Goal: Task Accomplishment & Management: Manage account settings

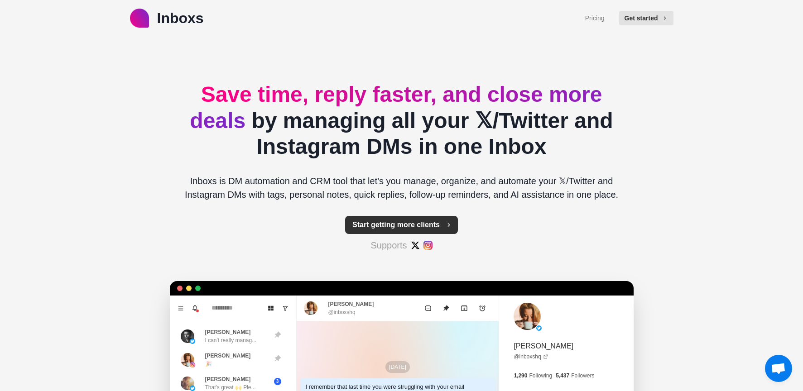
click at [440, 223] on button "Start getting more clients" at bounding box center [401, 225] width 113 height 18
type textarea "*"
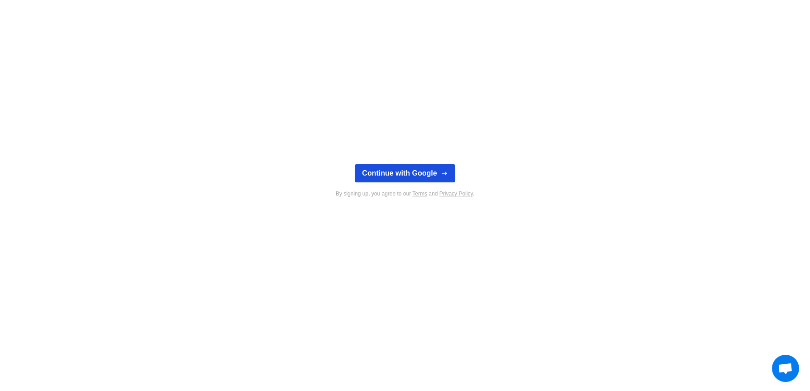
click at [412, 173] on button "Continue with Google" at bounding box center [405, 173] width 100 height 18
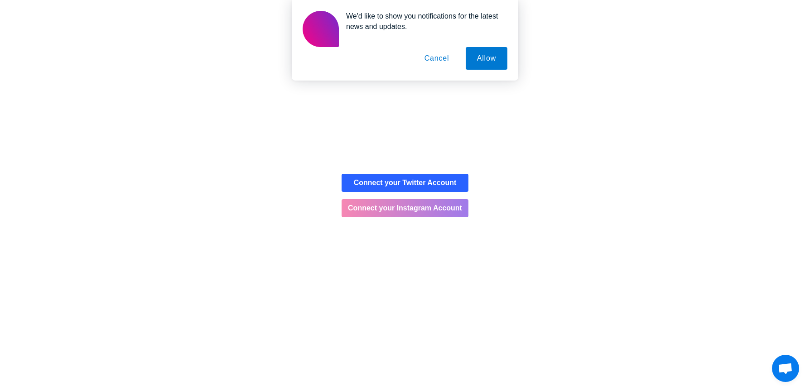
click at [403, 216] on button "Connect your Instagram Account" at bounding box center [405, 208] width 127 height 18
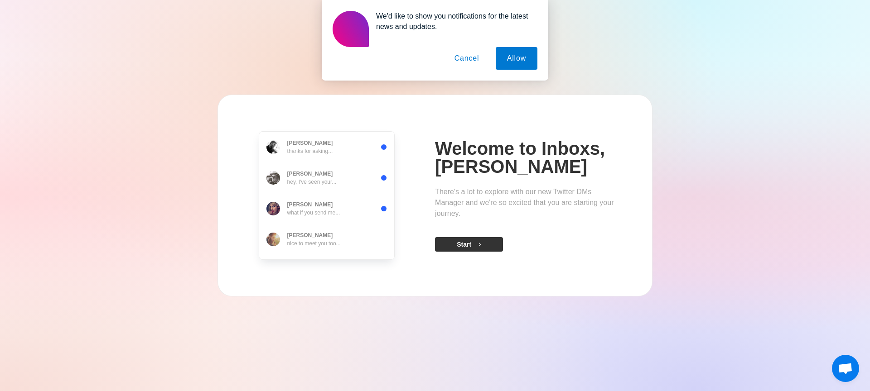
click at [478, 251] on button "Start" at bounding box center [469, 244] width 68 height 14
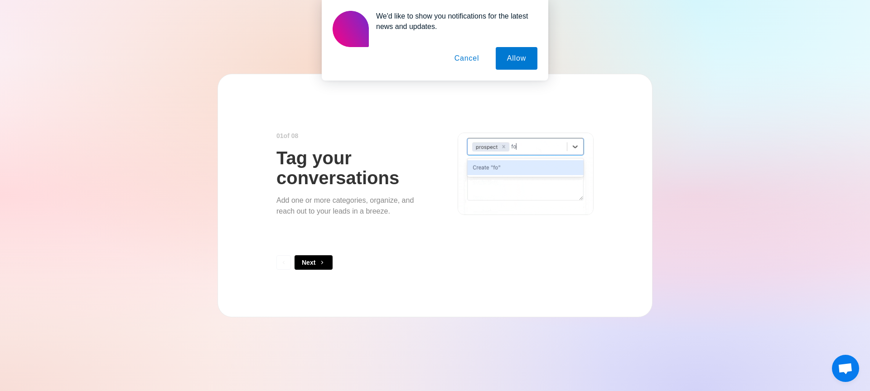
click at [479, 63] on button "Cancel" at bounding box center [467, 58] width 48 height 23
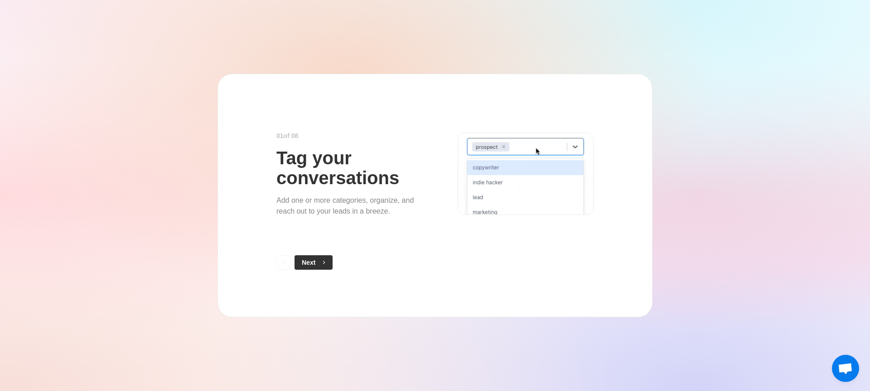
click at [314, 265] on button "Next" at bounding box center [313, 263] width 38 height 14
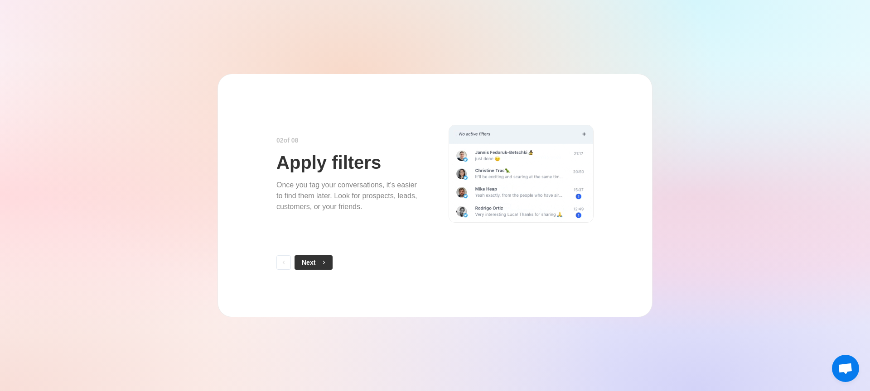
click at [330, 265] on button "Next" at bounding box center [313, 263] width 38 height 14
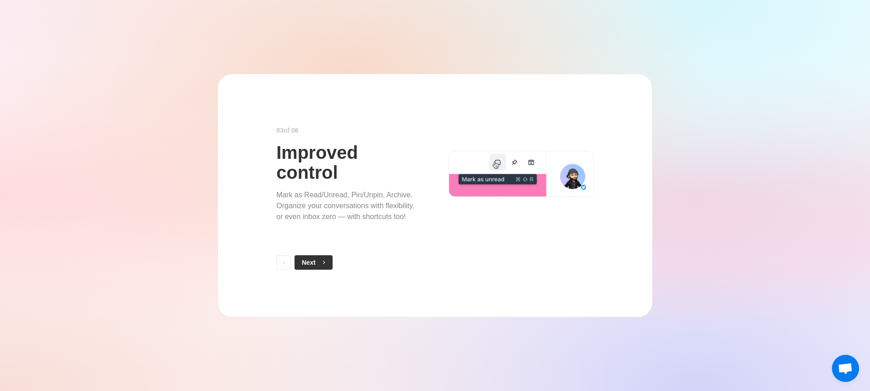
click at [316, 264] on button "Next" at bounding box center [313, 263] width 38 height 14
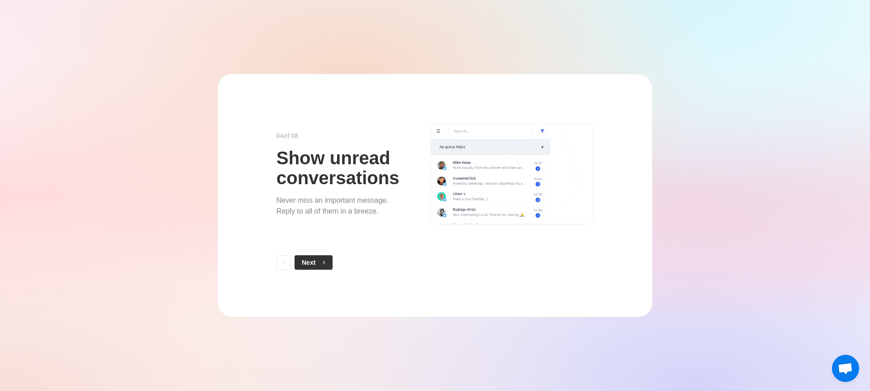
click at [318, 263] on button "Next" at bounding box center [313, 263] width 38 height 14
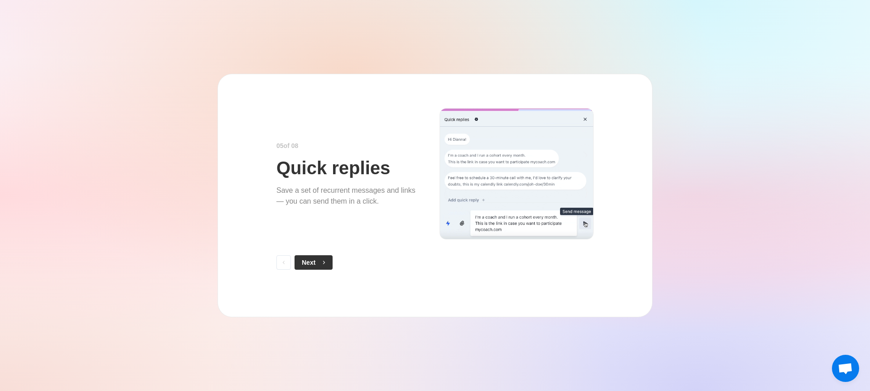
click at [318, 263] on button "Next" at bounding box center [313, 263] width 38 height 14
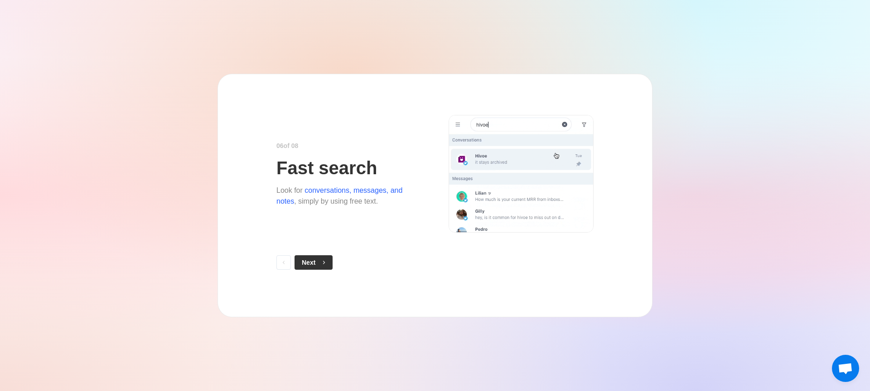
click at [318, 262] on button "Next" at bounding box center [313, 263] width 38 height 14
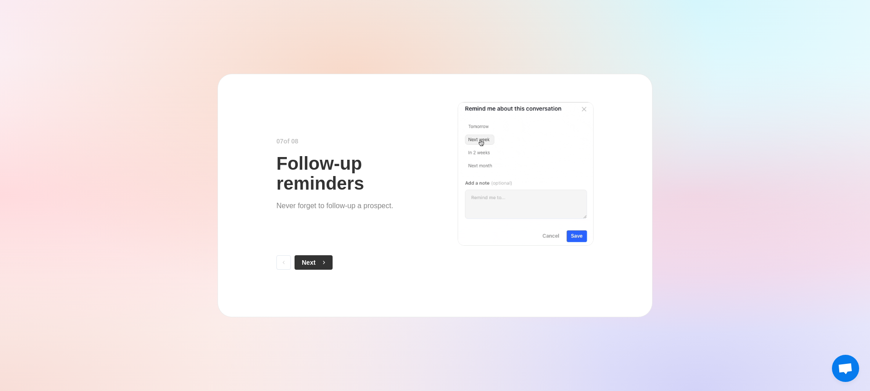
click at [318, 263] on button "Next" at bounding box center [313, 263] width 38 height 14
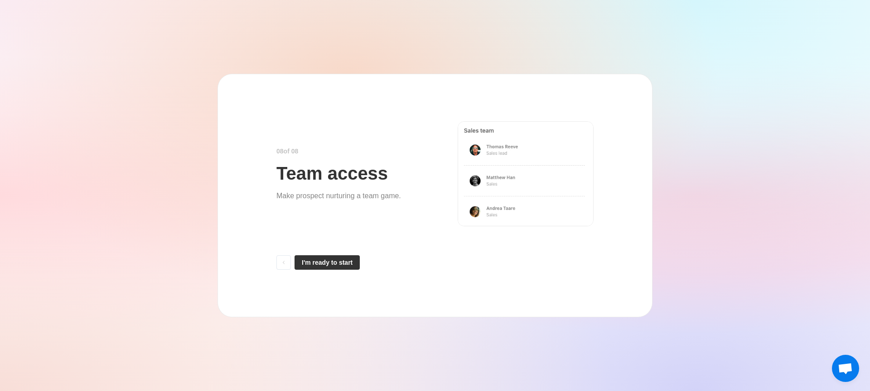
click at [350, 269] on button "I'm ready to start" at bounding box center [326, 263] width 65 height 14
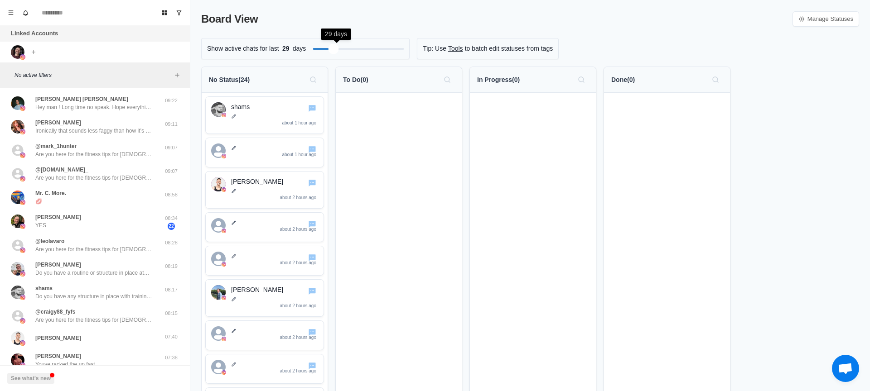
click at [337, 48] on div "Filter by activity days" at bounding box center [333, 48] width 10 height 10
click at [92, 100] on div "Callum Jowett Fearnside Hey man ! Long time no speak. Hope everything’s good wi…" at bounding box center [95, 359] width 190 height 535
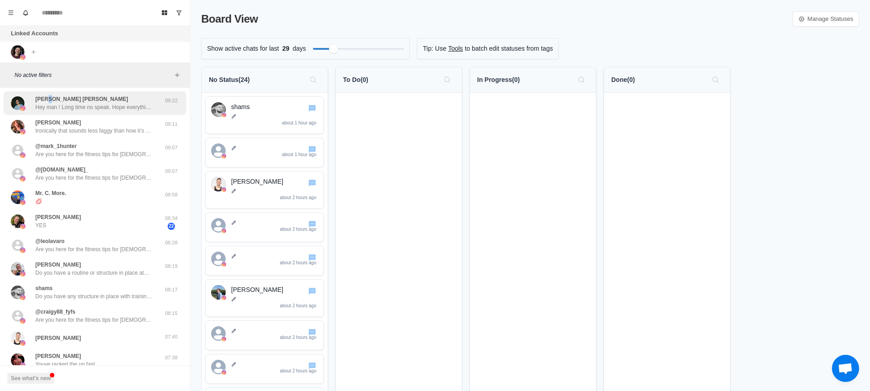
click at [47, 97] on p "Callum Jowett Fearnside" at bounding box center [81, 99] width 93 height 8
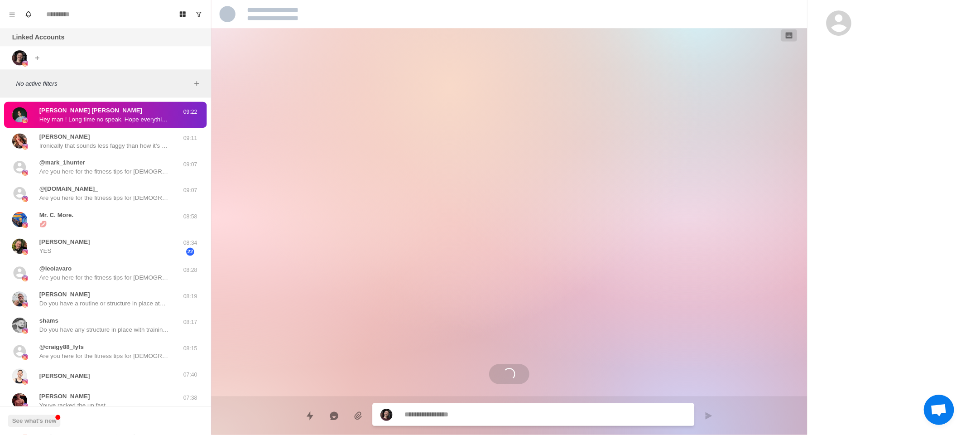
scroll to position [516, 0]
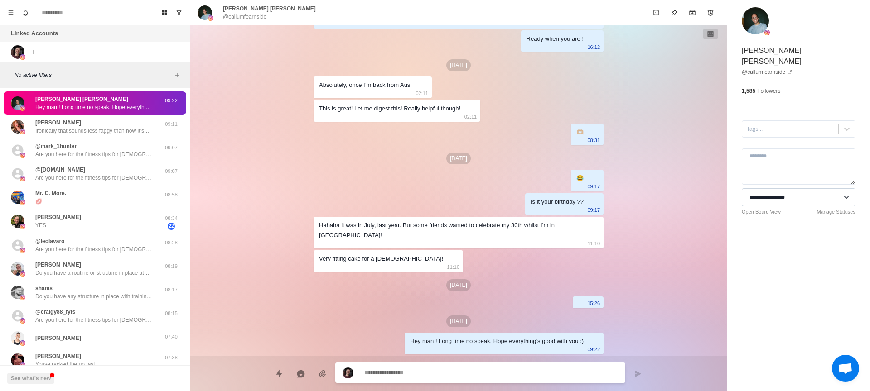
click at [759, 188] on select "**********" at bounding box center [799, 197] width 114 height 18
click at [810, 208] on link "Manage Statuses" at bounding box center [835, 212] width 39 height 8
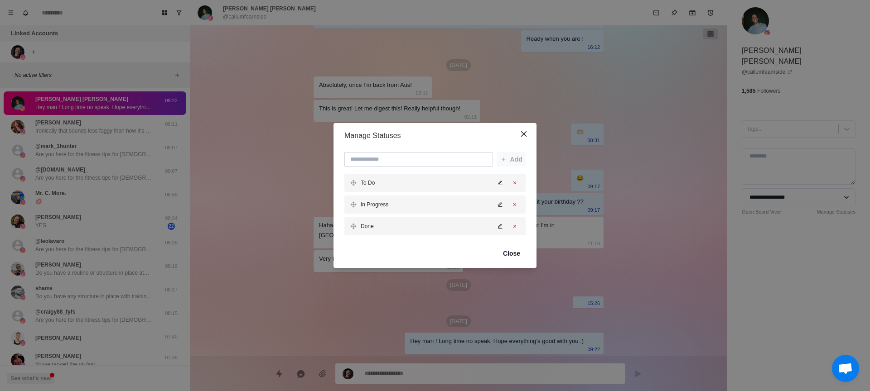
click at [437, 163] on input at bounding box center [418, 159] width 149 height 14
click at [525, 135] on icon "Close" at bounding box center [523, 133] width 5 height 5
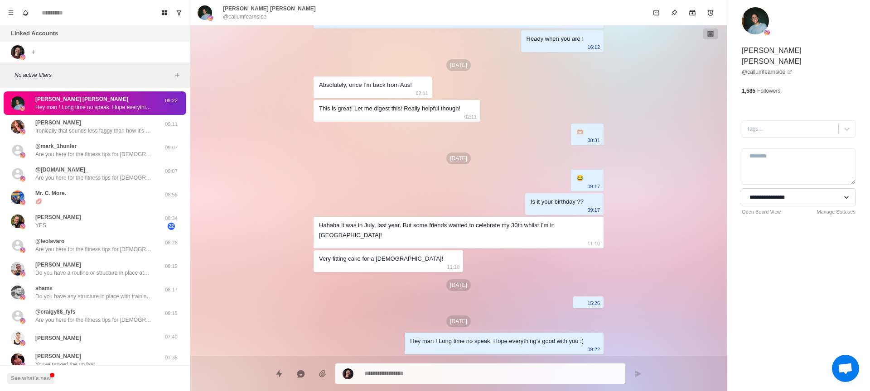
click at [810, 188] on select "**********" at bounding box center [799, 197] width 114 height 18
type textarea "*"
select select "**********"
type textarea "*"
select select
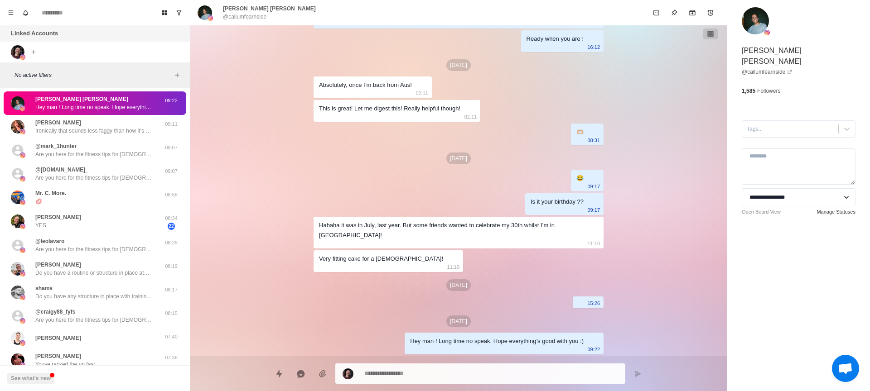
type textarea "*"
select select "**********"
click at [810, 188] on select "**********" at bounding box center [799, 197] width 114 height 18
select select
type textarea "*"
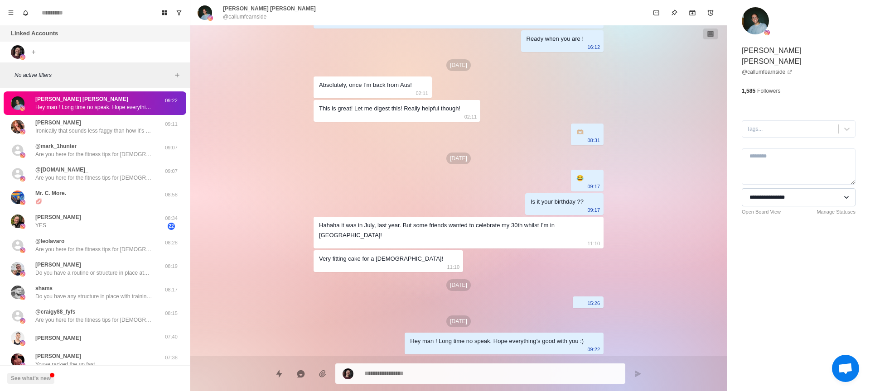
select select "**********"
type textarea "*"
select select
drag, startPoint x: 236, startPoint y: 101, endPoint x: 283, endPoint y: 81, distance: 51.6
click at [236, 101] on div "Feb 25 I don’t imagine it will be sadly haha ! It’s taken years ! My friend is …" at bounding box center [458, 190] width 536 height 331
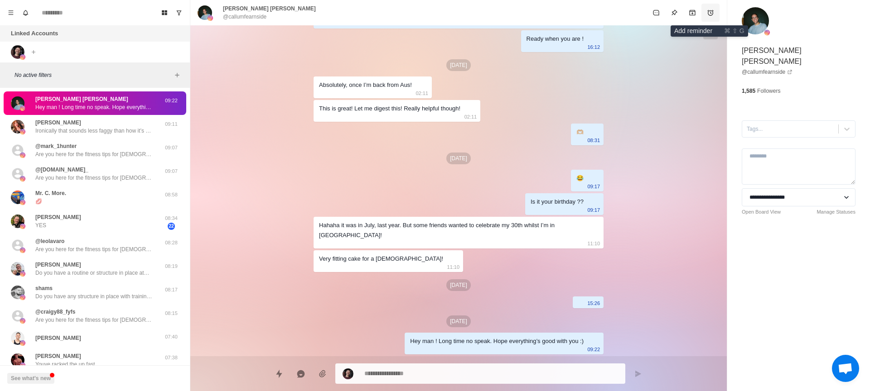
click at [709, 13] on icon "Add reminder" at bounding box center [710, 12] width 7 height 7
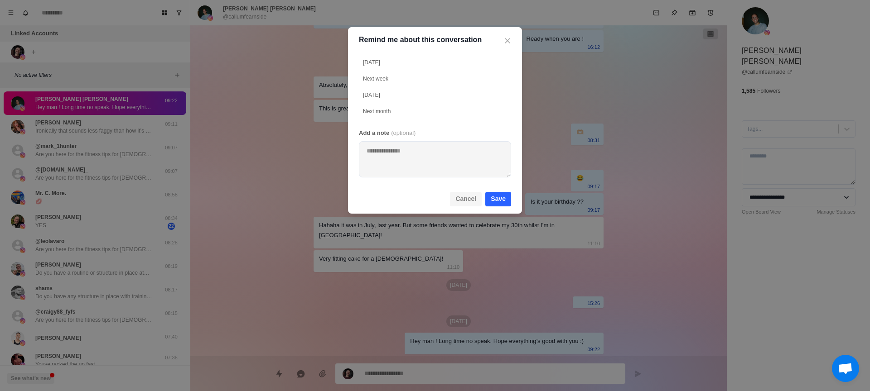
drag, startPoint x: 473, startPoint y: 203, endPoint x: 458, endPoint y: 193, distance: 17.6
click at [472, 202] on button "Cancel" at bounding box center [466, 199] width 32 height 14
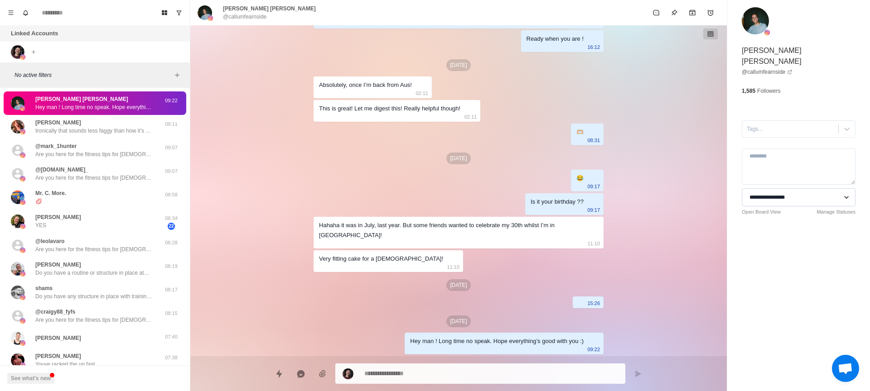
drag, startPoint x: 798, startPoint y: 282, endPoint x: 829, endPoint y: 182, distance: 104.8
click at [798, 280] on div "**********" at bounding box center [798, 195] width 143 height 391
click at [810, 125] on icon at bounding box center [846, 129] width 9 height 9
click at [810, 230] on div "**********" at bounding box center [798, 128] width 143 height 256
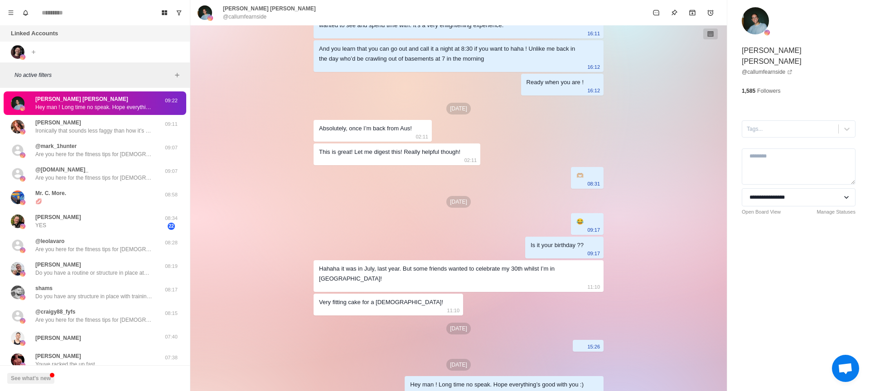
scroll to position [472, 0]
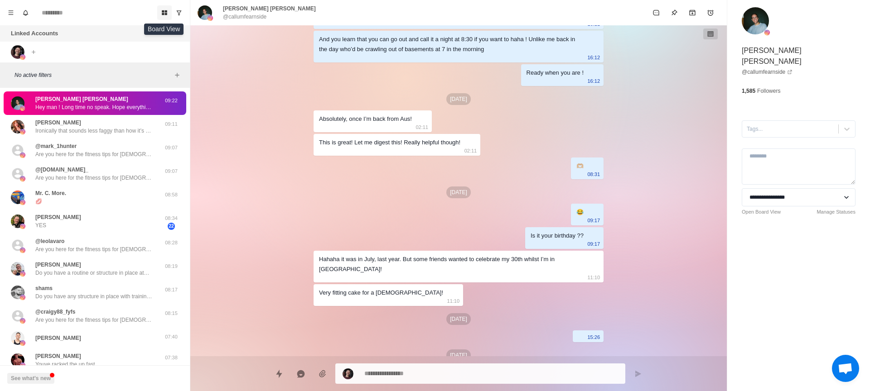
click at [163, 12] on icon "Board View" at bounding box center [164, 13] width 6 height 6
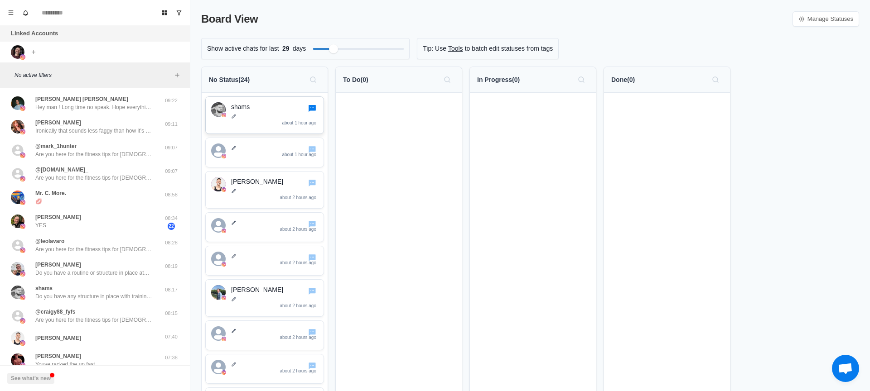
click at [313, 109] on icon "Go to chat" at bounding box center [312, 108] width 7 height 7
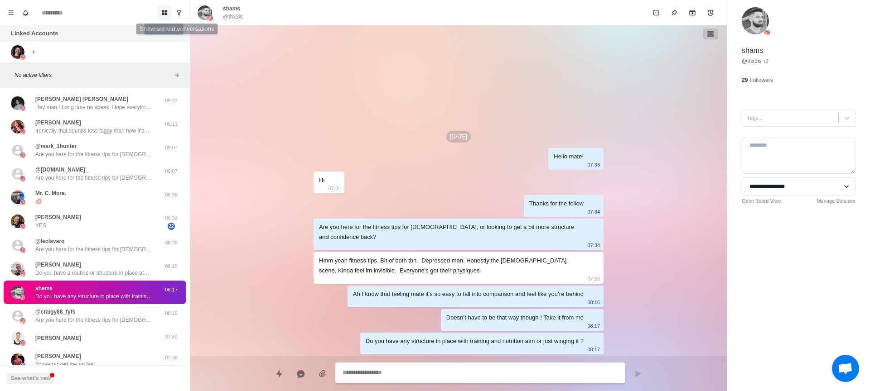
type textarea "*"
click at [157, 12] on button "Board View" at bounding box center [164, 12] width 14 height 14
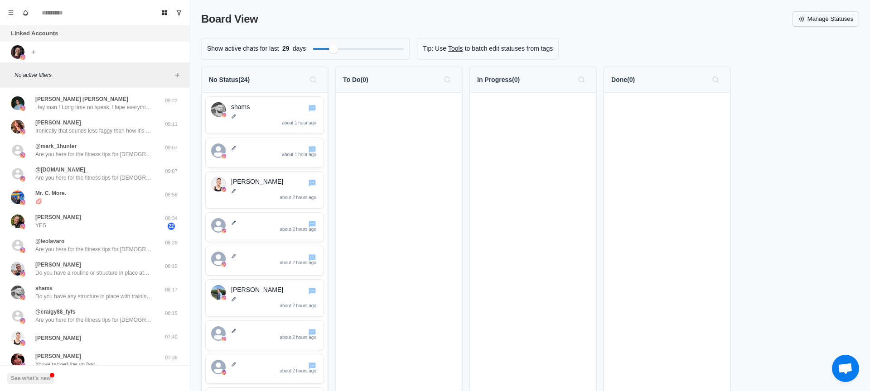
click at [810, 14] on link "Manage Statuses" at bounding box center [825, 18] width 67 height 15
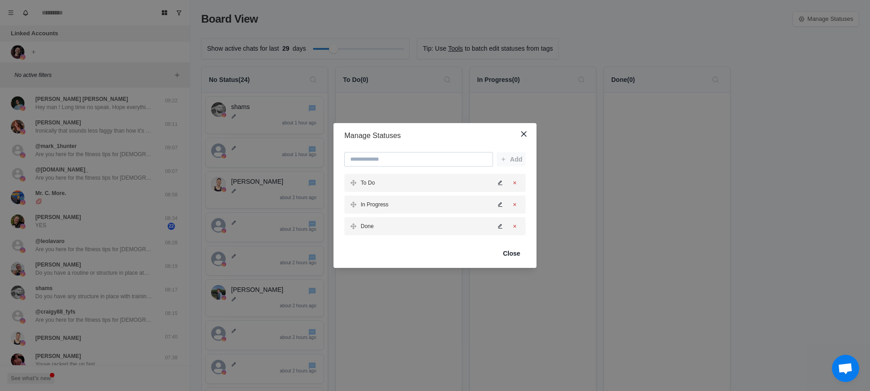
click at [412, 158] on input at bounding box center [418, 159] width 149 height 14
type input "*********"
click at [525, 134] on icon "Close" at bounding box center [523, 133] width 5 height 5
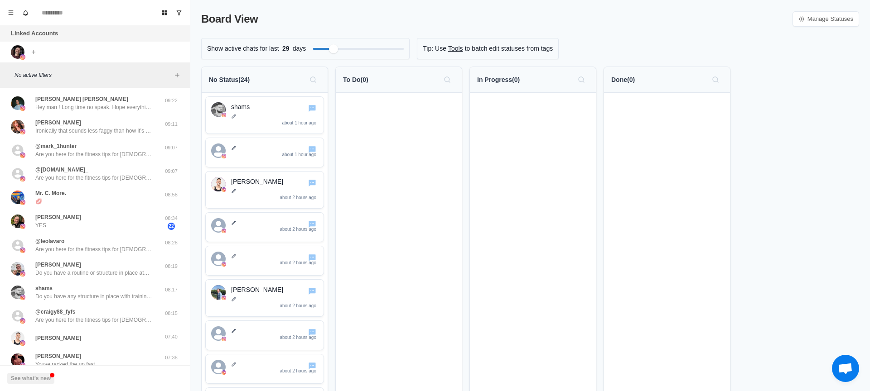
click at [347, 81] on p "To Do ( 0 )" at bounding box center [355, 80] width 25 height 10
click at [233, 116] on icon at bounding box center [233, 116] width 5 height 5
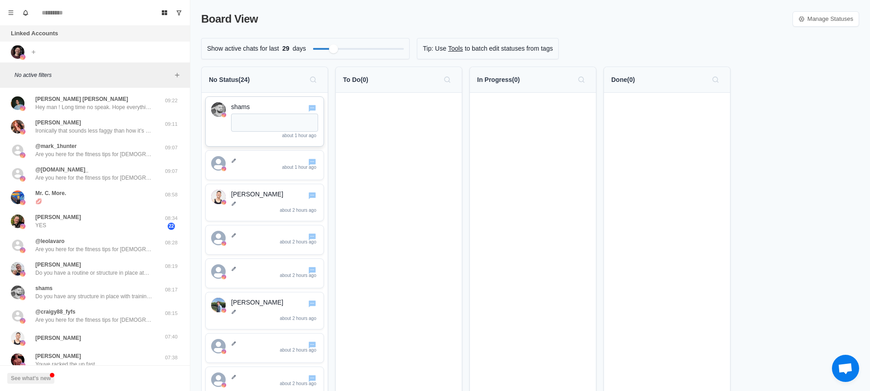
click at [249, 118] on textarea at bounding box center [274, 123] width 87 height 18
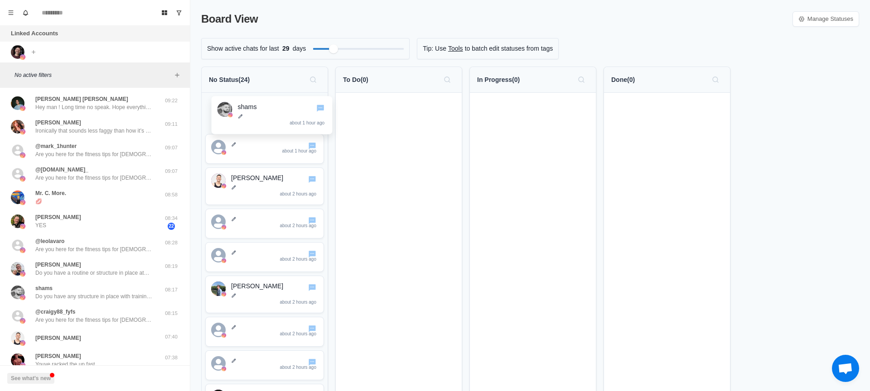
drag, startPoint x: 266, startPoint y: 109, endPoint x: 279, endPoint y: 109, distance: 13.1
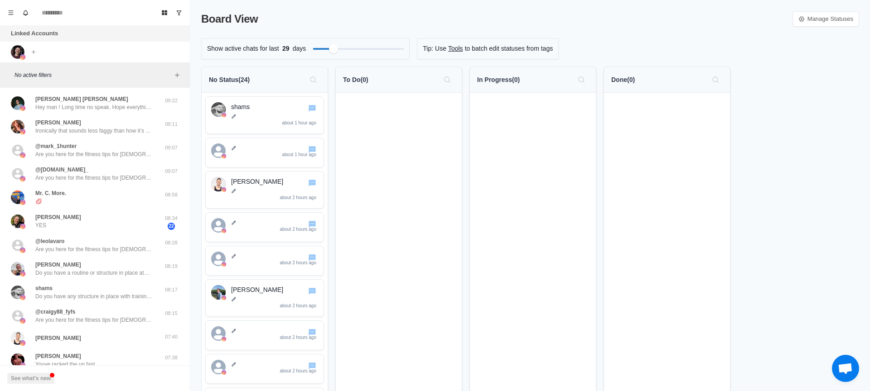
click at [355, 83] on p "To Do ( 0 )" at bounding box center [355, 80] width 25 height 10
click at [367, 79] on p "To Do ( 0 )" at bounding box center [355, 80] width 25 height 10
click at [353, 79] on p "To Do ( 0 )" at bounding box center [355, 80] width 25 height 10
click at [809, 23] on link "Manage Statuses" at bounding box center [825, 18] width 67 height 15
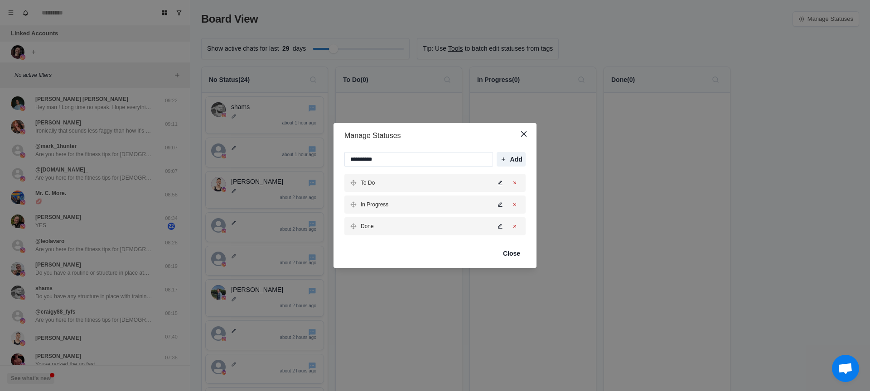
click at [502, 181] on icon "Edit status" at bounding box center [499, 182] width 5 height 5
click at [402, 182] on input "*****" at bounding box center [410, 183] width 121 height 14
click at [402, 183] on input "*****" at bounding box center [410, 183] width 121 height 14
drag, startPoint x: 422, startPoint y: 183, endPoint x: 298, endPoint y: 178, distance: 124.3
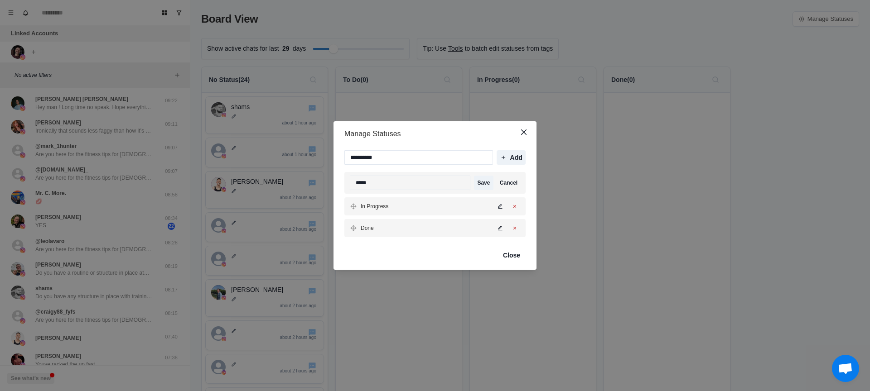
click at [298, 178] on div "Manage Statuses ********* Add ***** Save Cancel In Progress Done Close" at bounding box center [435, 195] width 870 height 391
type input "*********"
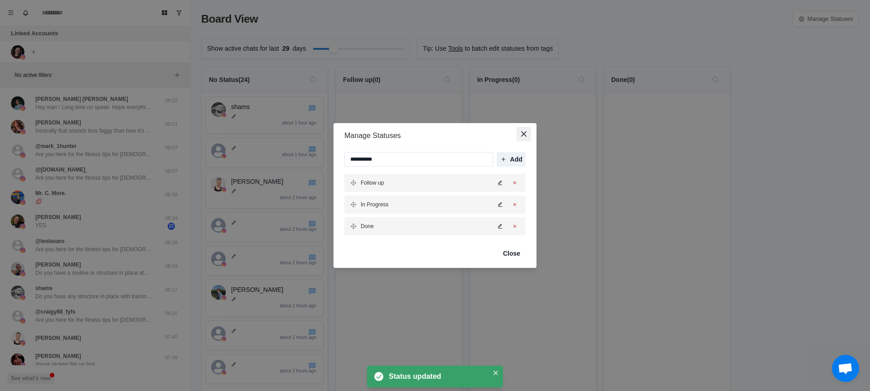
click at [525, 135] on icon "Close" at bounding box center [523, 133] width 5 height 5
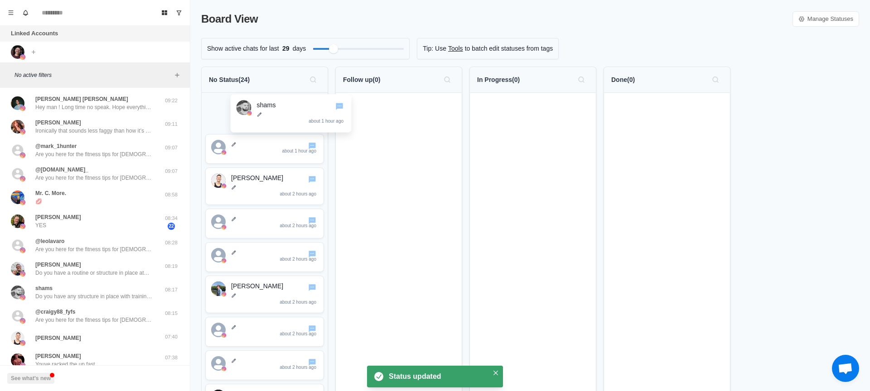
drag, startPoint x: 238, startPoint y: 118, endPoint x: 243, endPoint y: 115, distance: 6.5
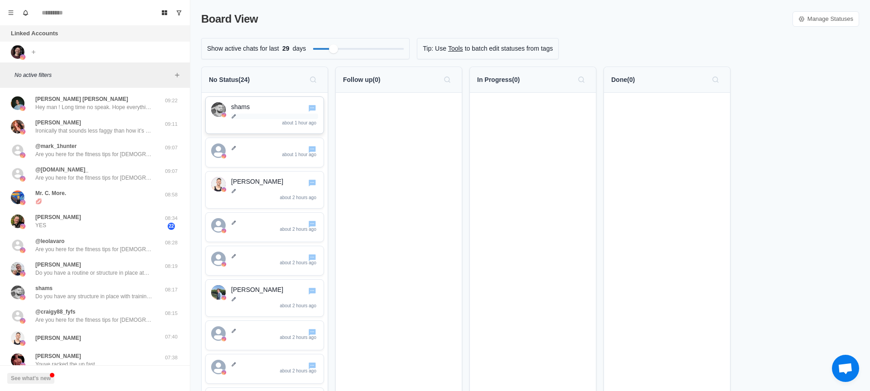
click at [279, 114] on p at bounding box center [274, 116] width 87 height 5
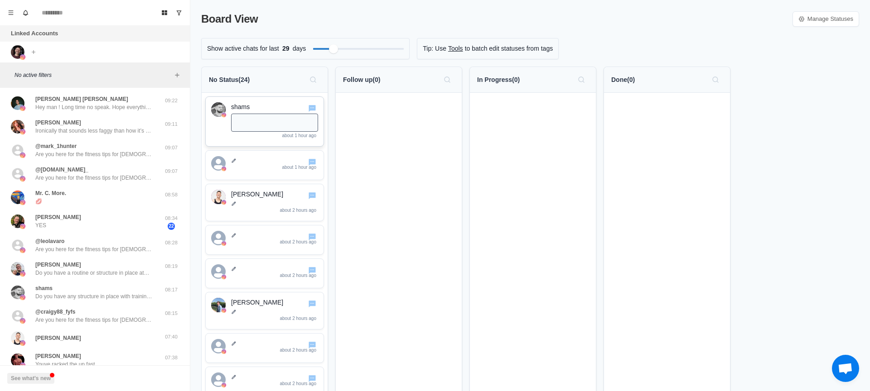
click at [276, 99] on div "shams about 1 hour ago" at bounding box center [264, 121] width 119 height 50
click at [272, 105] on p "shams" at bounding box center [274, 107] width 87 height 10
click at [307, 108] on button "Go to chat" at bounding box center [312, 108] width 10 height 10
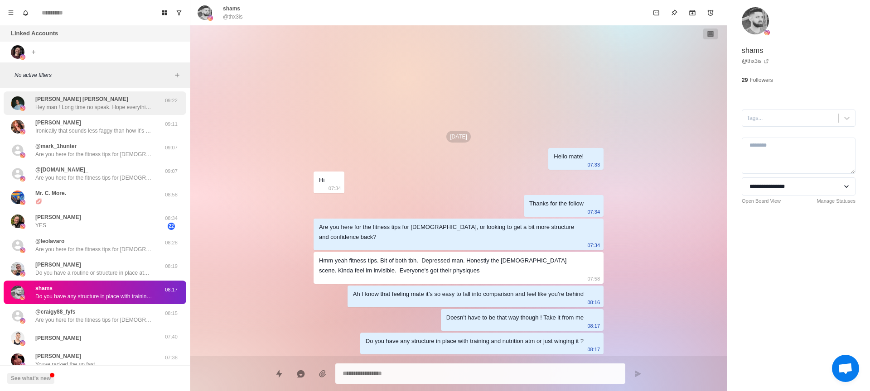
click at [82, 108] on p "Hey man ! Long time no speak. Hope everything’s good with you :)" at bounding box center [94, 107] width 118 height 8
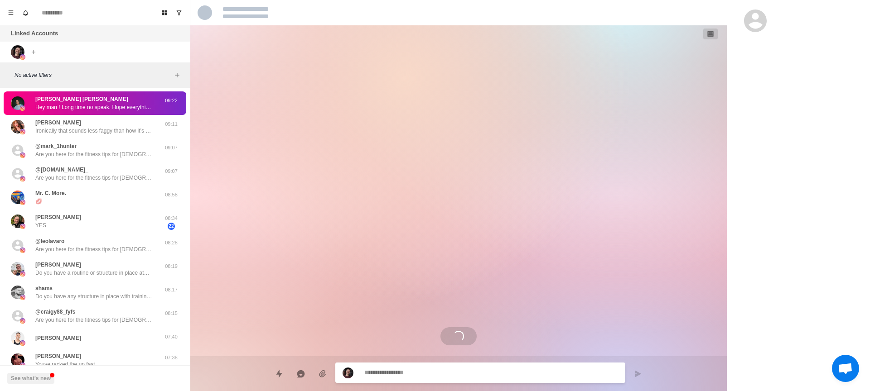
scroll to position [516, 0]
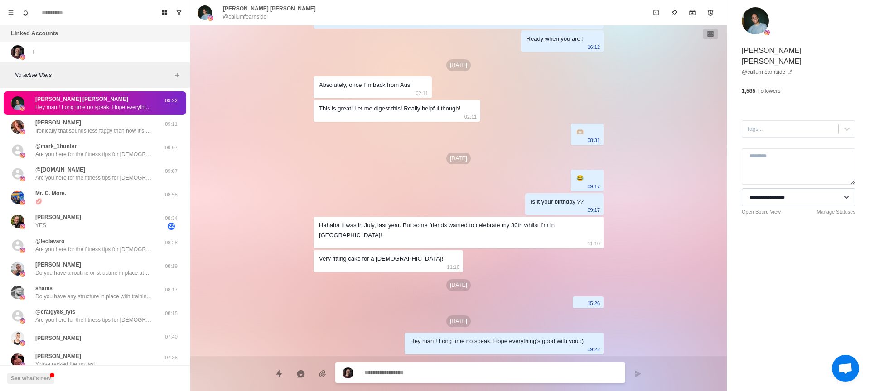
click at [808, 190] on select "**********" at bounding box center [799, 197] width 114 height 18
type textarea "*"
click at [168, 13] on button "Board View" at bounding box center [164, 12] width 14 height 14
